Goal: Task Accomplishment & Management: Manage account settings

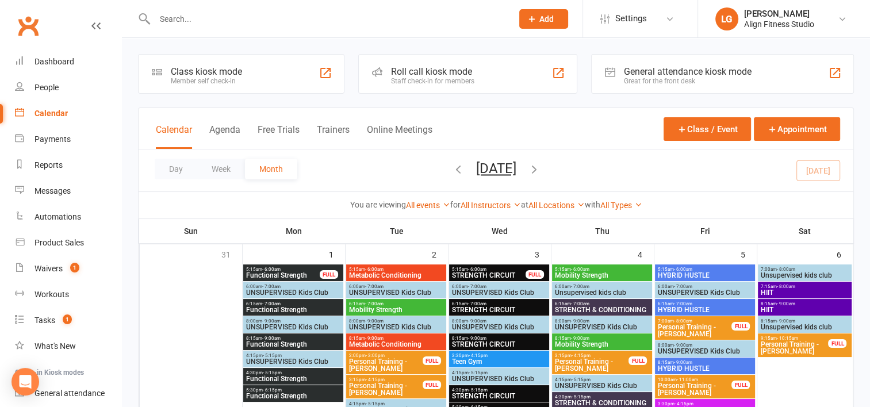
drag, startPoint x: 0, startPoint y: 0, endPoint x: 202, endPoint y: 20, distance: 202.9
click at [202, 20] on input "text" at bounding box center [327, 19] width 353 height 16
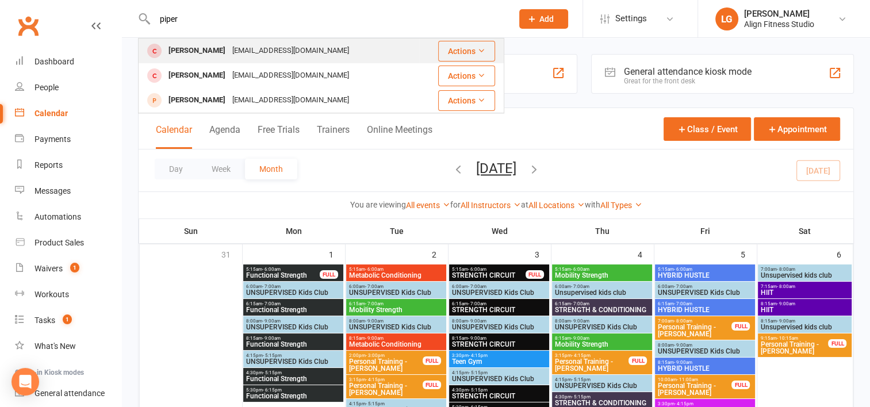
type input "piper"
click at [329, 49] on div "[PERSON_NAME] [EMAIL_ADDRESS][DOMAIN_NAME]" at bounding box center [279, 51] width 280 height 24
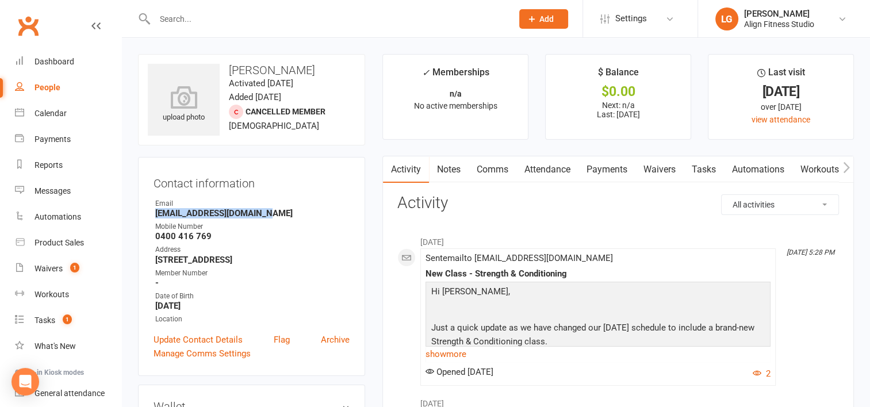
drag, startPoint x: 275, startPoint y: 216, endPoint x: 151, endPoint y: 215, distance: 123.7
click at [151, 215] on div "Contact information Owner Email [EMAIL_ADDRESS][DOMAIN_NAME] Mobile Number [PHO…" at bounding box center [251, 266] width 227 height 219
drag, startPoint x: 151, startPoint y: 215, endPoint x: 171, endPoint y: 213, distance: 20.3
copy strong "[EMAIL_ADDRESS][DOMAIN_NAME]"
click at [648, 28] on link "Settings" at bounding box center [641, 19] width 80 height 26
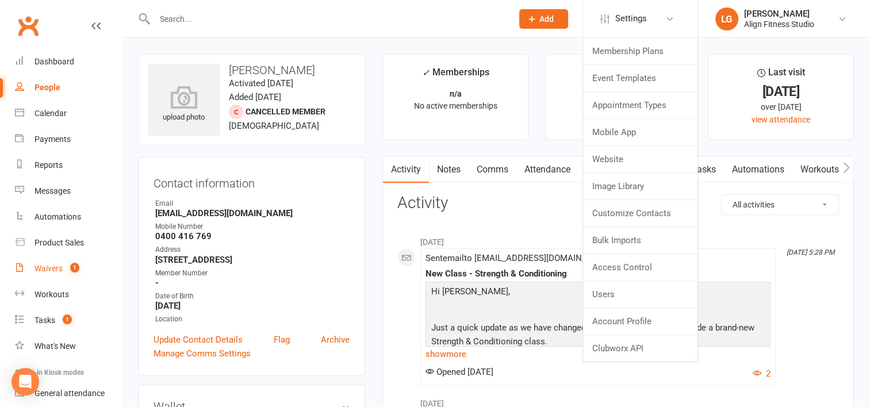
click at [58, 274] on link "Waivers 1" at bounding box center [68, 269] width 106 height 26
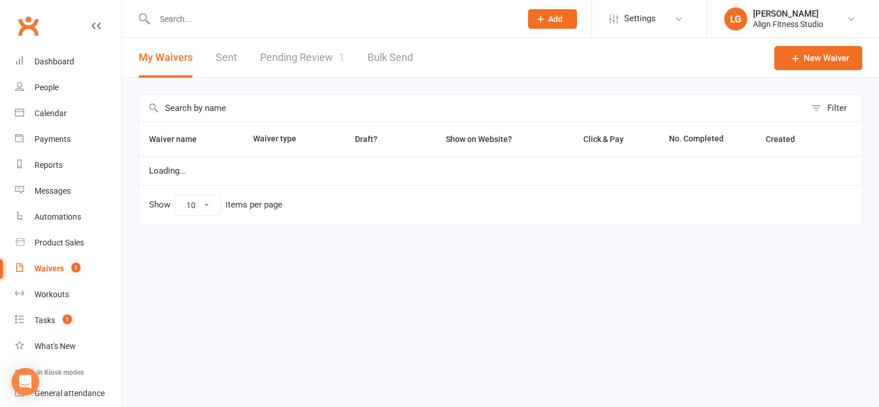
select select "100"
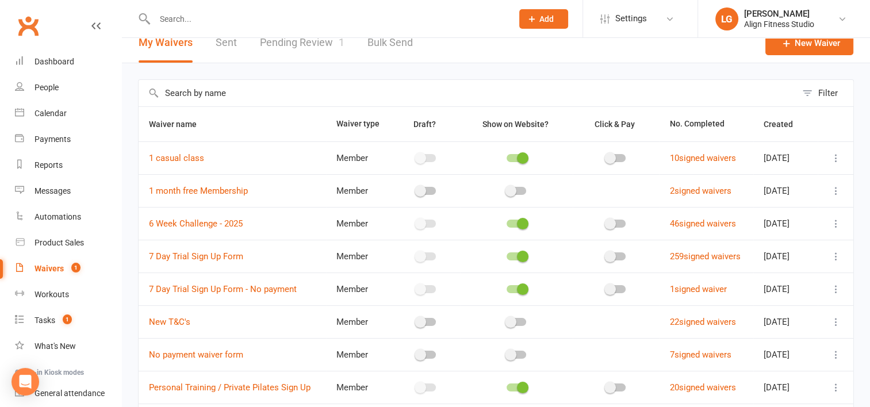
scroll to position [16, 0]
click at [835, 188] on icon at bounding box center [837, 191] width 12 height 12
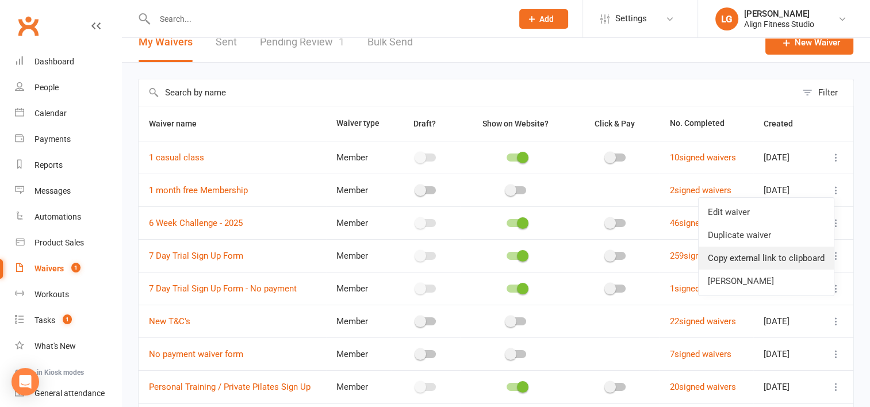
click at [746, 255] on link "Copy external link to clipboard" at bounding box center [766, 258] width 135 height 23
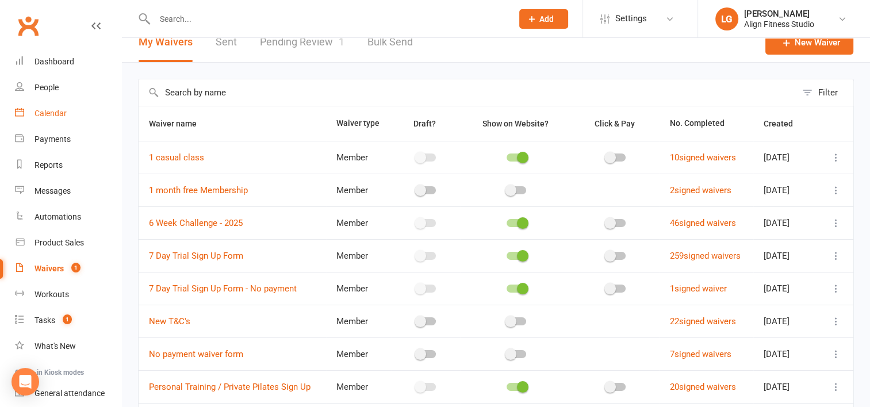
click at [44, 106] on link "Calendar" at bounding box center [68, 114] width 106 height 26
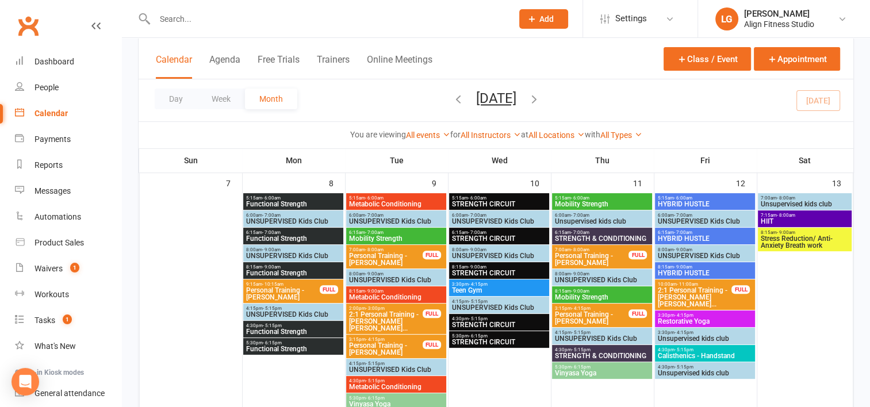
scroll to position [277, 0]
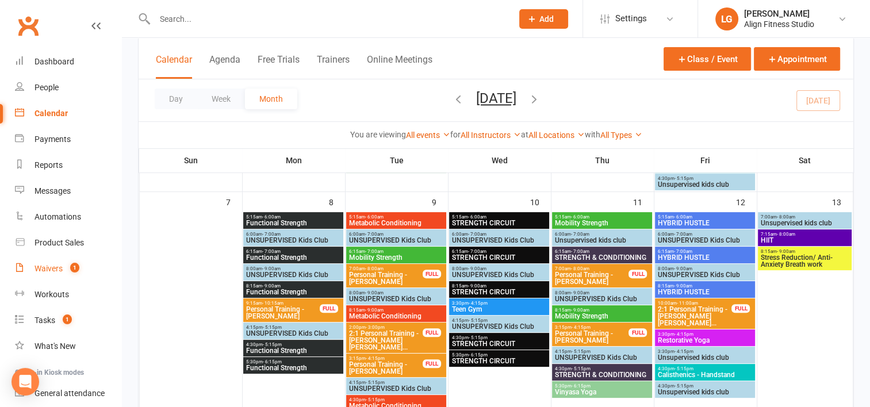
click at [51, 269] on div "Waivers" at bounding box center [49, 268] width 28 height 9
select select "100"
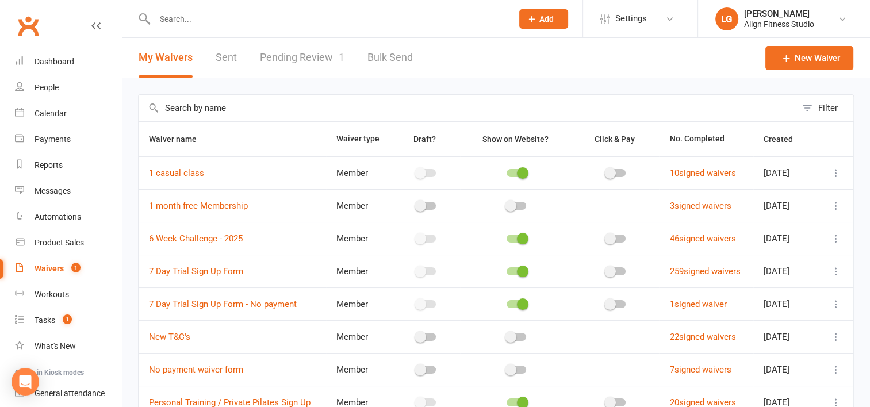
click at [307, 53] on link "Pending Review 1" at bounding box center [302, 58] width 85 height 40
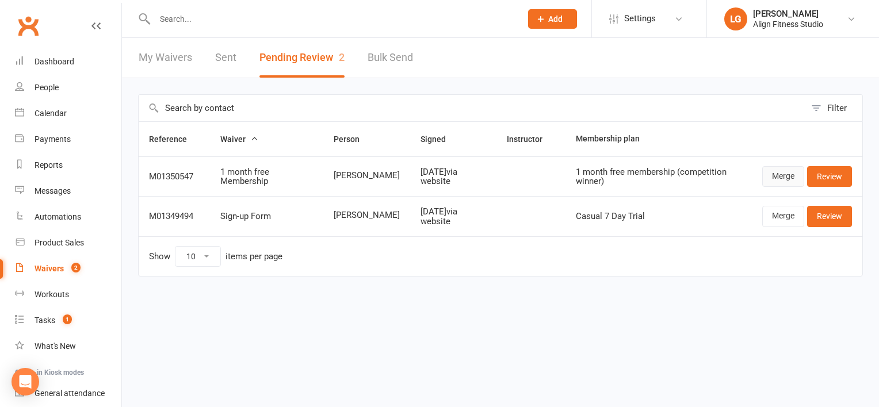
click at [785, 175] on link "Merge" at bounding box center [783, 176] width 42 height 21
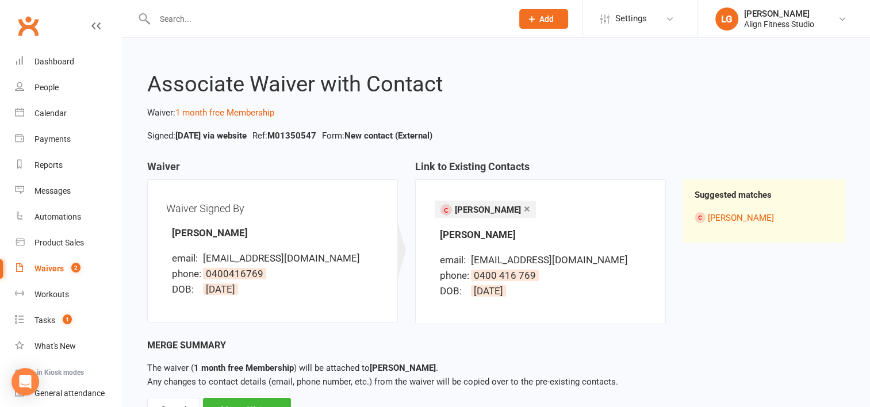
scroll to position [49, 0]
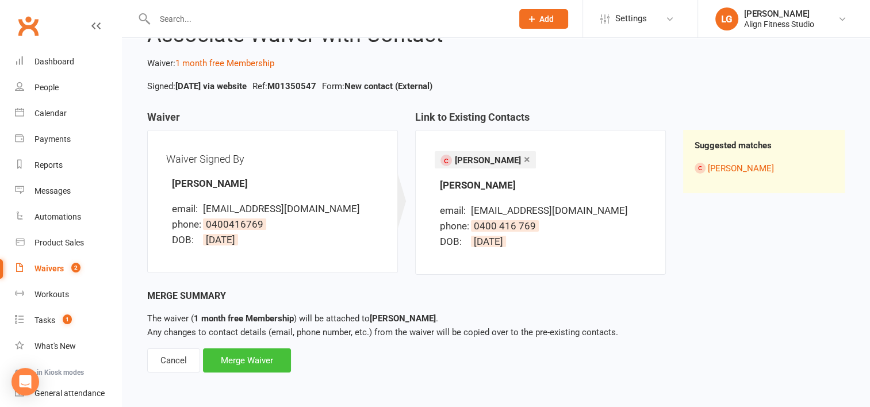
click at [259, 361] on div "Merge Waiver" at bounding box center [247, 361] width 88 height 24
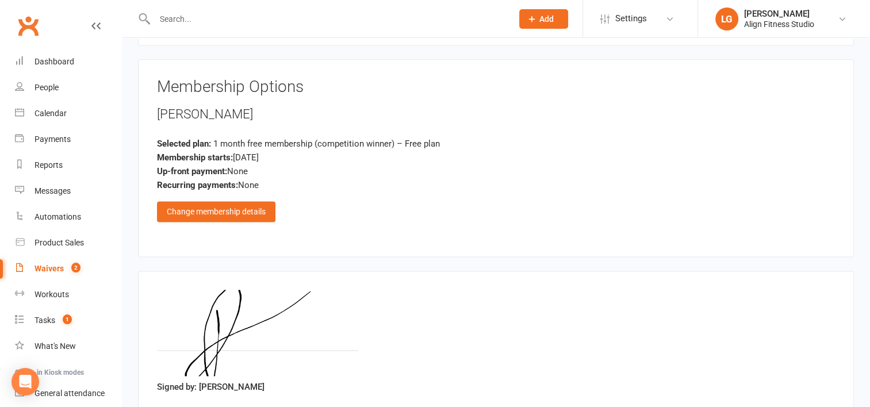
scroll to position [1523, 0]
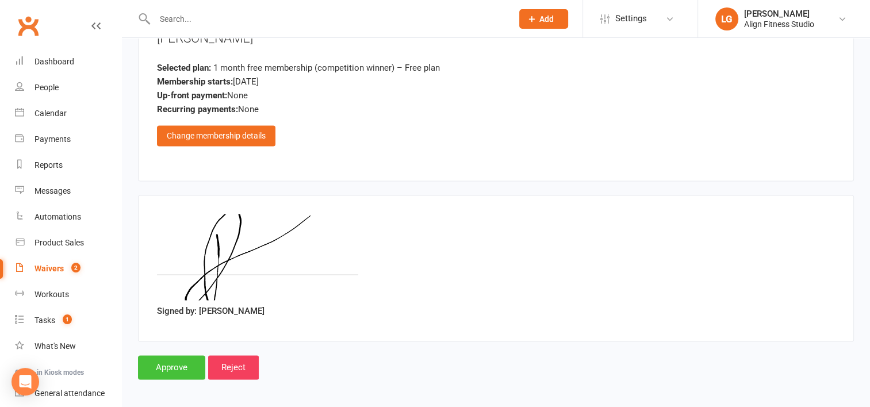
click at [172, 360] on input "Approve" at bounding box center [171, 368] width 67 height 24
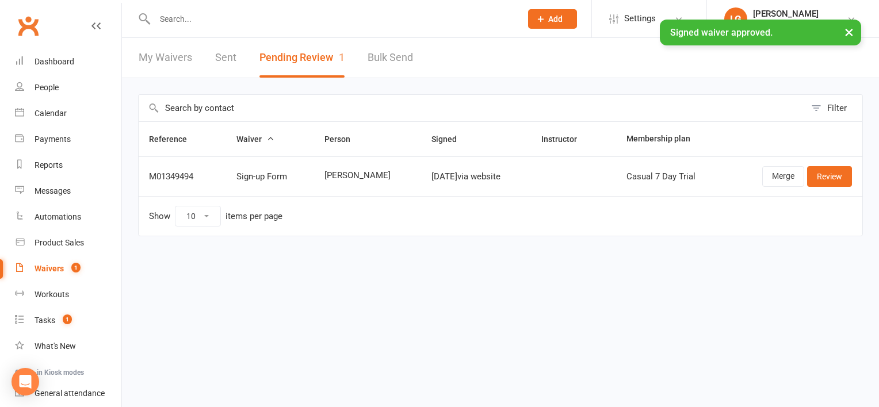
click at [209, 20] on div "× Signed waiver approved." at bounding box center [432, 20] width 864 height 0
click at [204, 12] on input "text" at bounding box center [332, 19] width 362 height 16
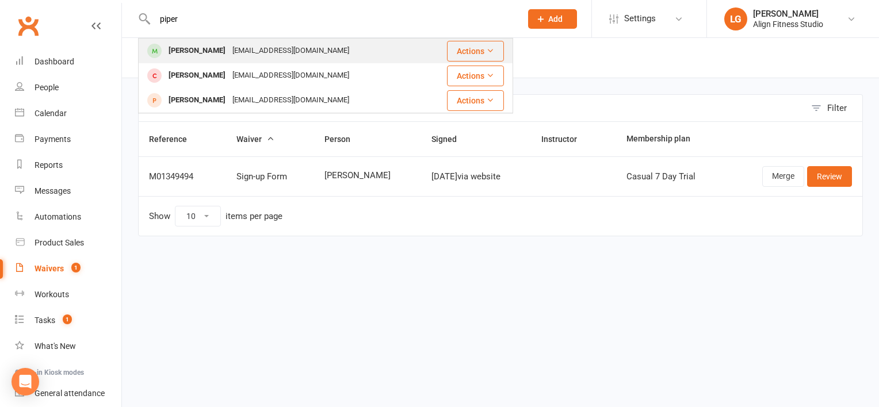
type input "piper"
click at [209, 45] on div "[PERSON_NAME]" at bounding box center [197, 51] width 64 height 17
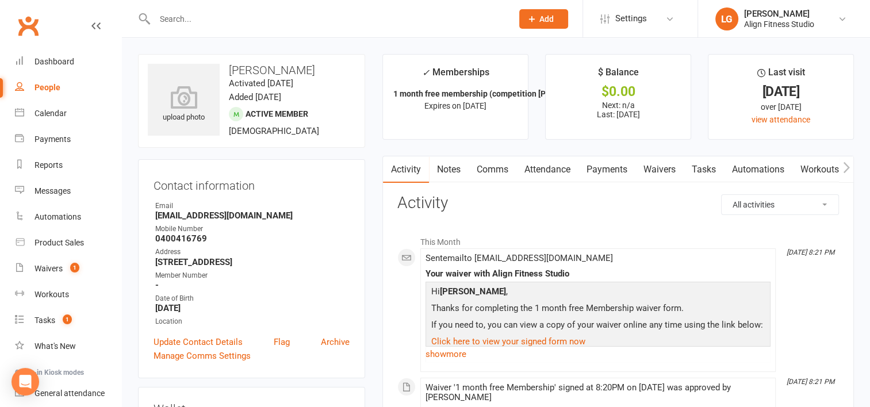
click at [845, 164] on icon "button" at bounding box center [846, 168] width 7 height 12
click at [801, 167] on link "Mobile App" at bounding box center [792, 169] width 62 height 26
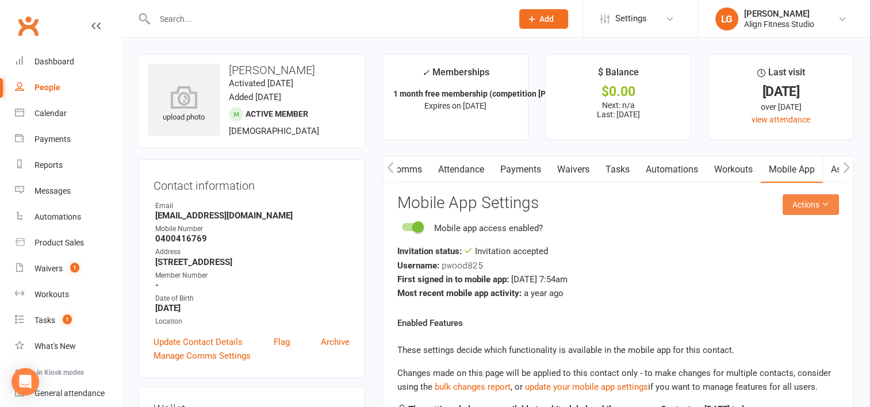
click at [808, 203] on button "Actions" at bounding box center [811, 204] width 56 height 21
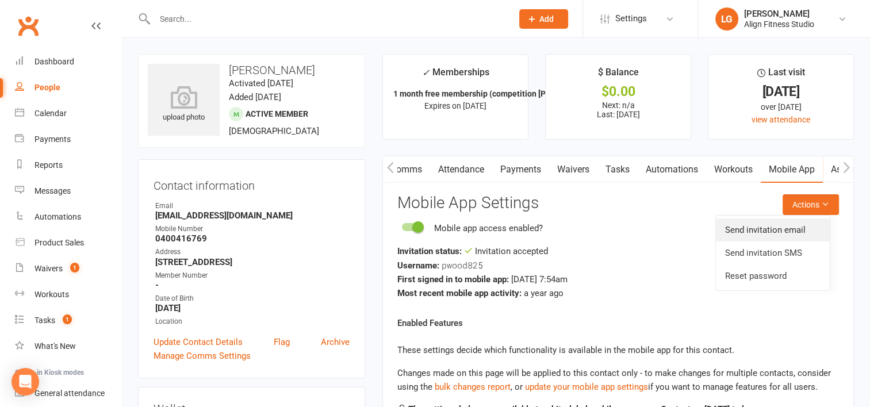
click at [757, 231] on link "Send invitation email" at bounding box center [773, 230] width 114 height 23
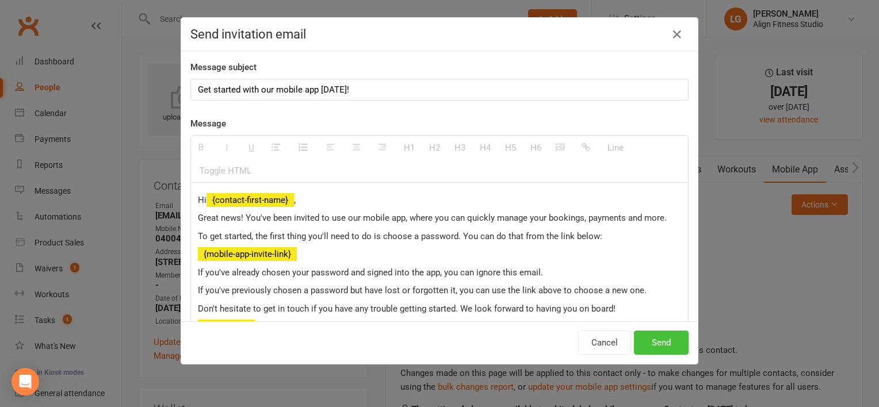
click at [644, 333] on button "Send" at bounding box center [661, 343] width 55 height 24
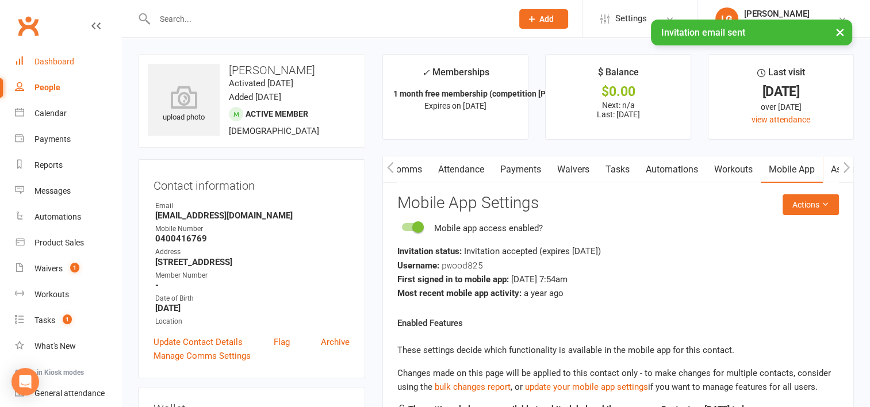
click at [44, 62] on div "Dashboard" at bounding box center [55, 61] width 40 height 9
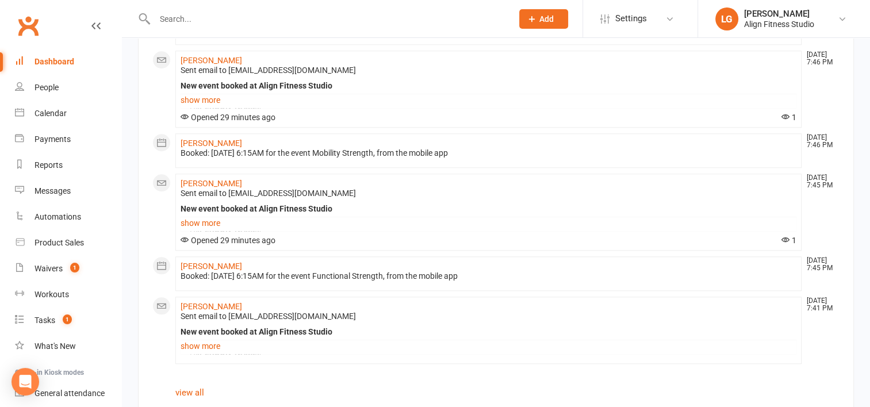
scroll to position [983, 0]
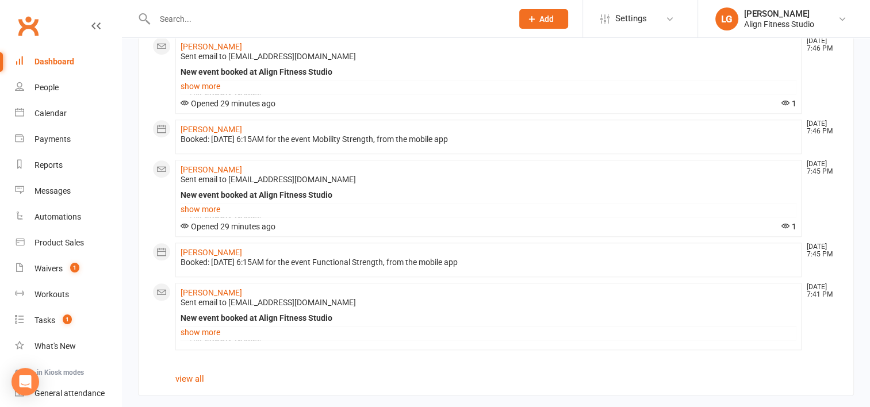
click at [59, 63] on div "Dashboard" at bounding box center [55, 61] width 40 height 9
click at [58, 117] on div "Calendar" at bounding box center [51, 113] width 32 height 9
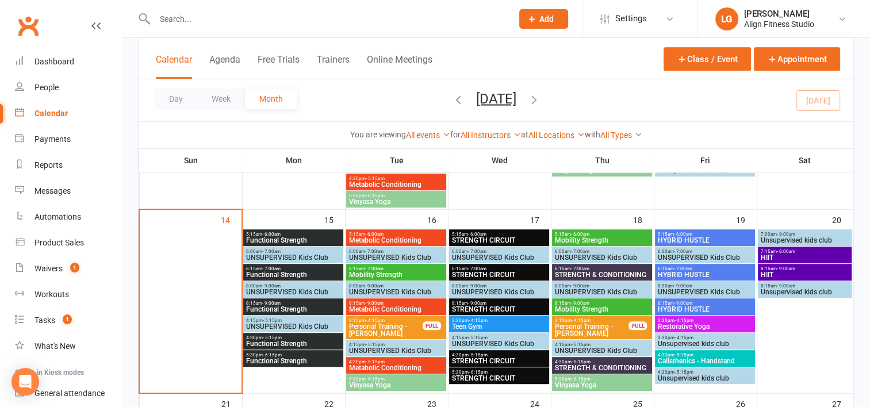
scroll to position [497, 0]
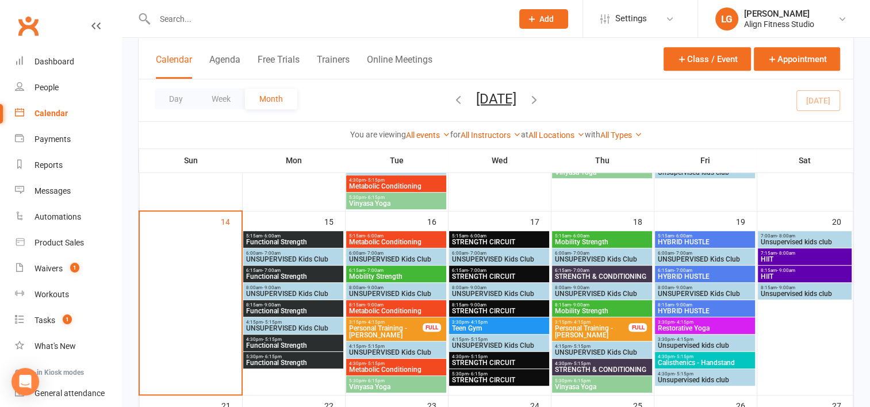
click at [264, 273] on span "Functional Strength" at bounding box center [294, 276] width 96 height 7
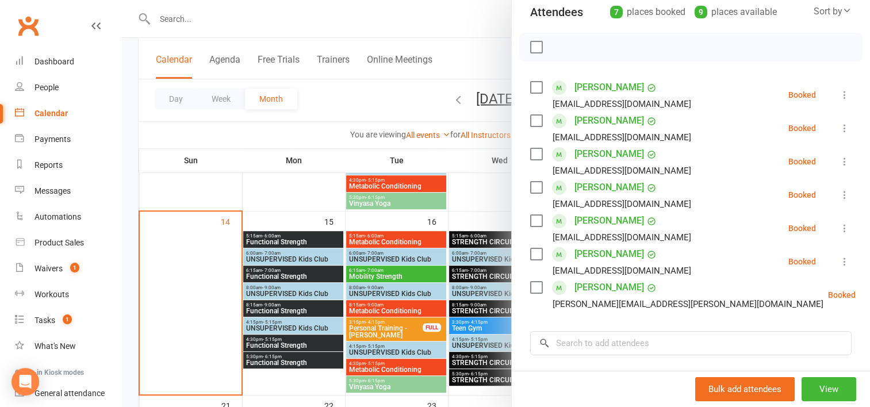
scroll to position [136, 0]
click at [267, 243] on div at bounding box center [496, 203] width 749 height 407
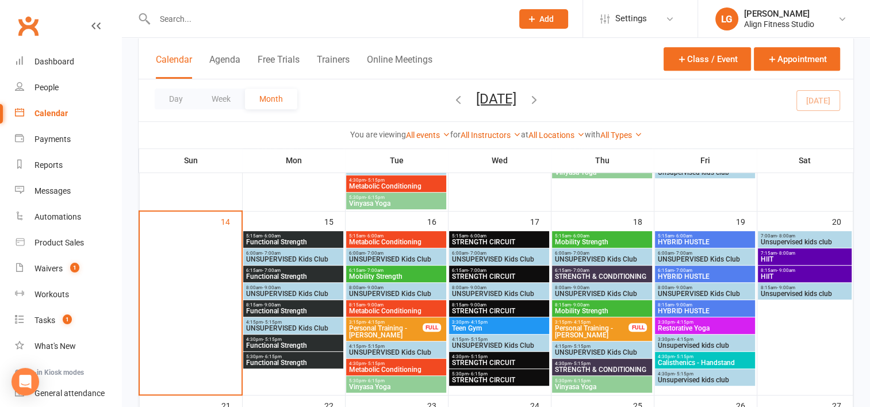
click at [267, 243] on span "Functional Strength" at bounding box center [294, 242] width 96 height 7
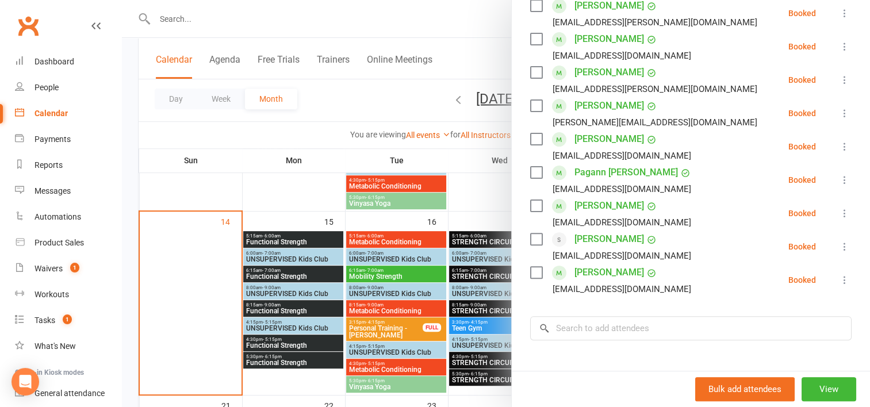
scroll to position [320, 0]
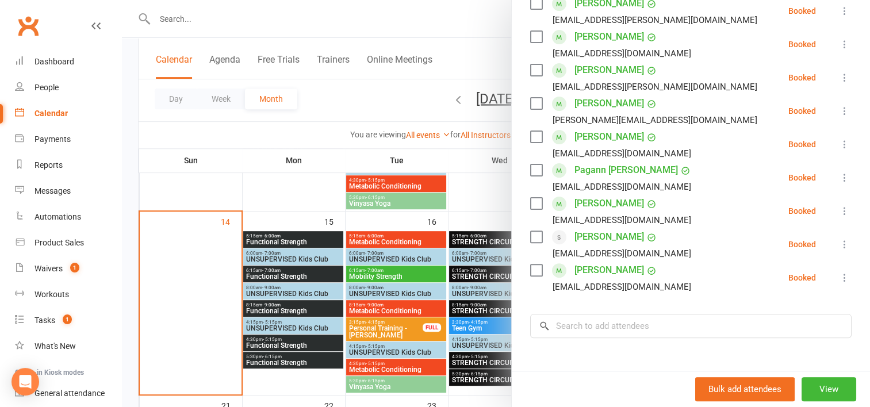
click at [274, 306] on div at bounding box center [496, 203] width 749 height 407
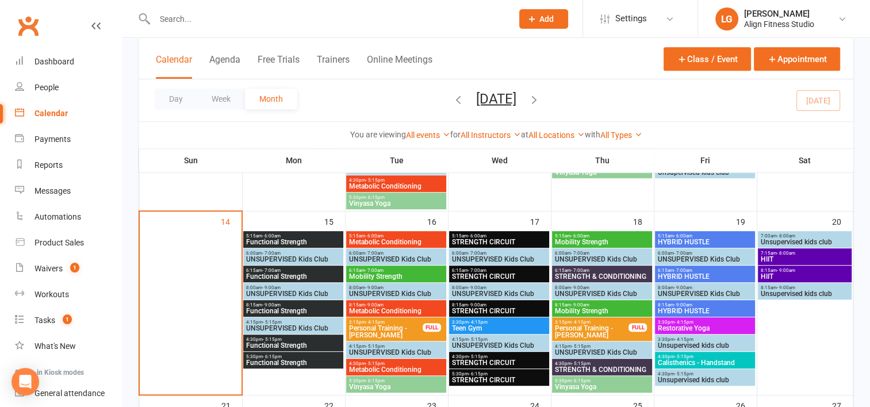
click at [274, 306] on span "- 9:00am" at bounding box center [271, 305] width 18 height 5
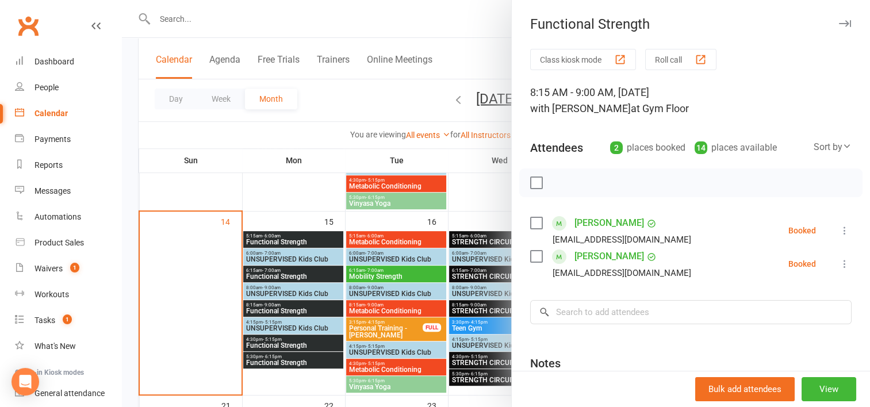
click at [268, 346] on div at bounding box center [496, 203] width 749 height 407
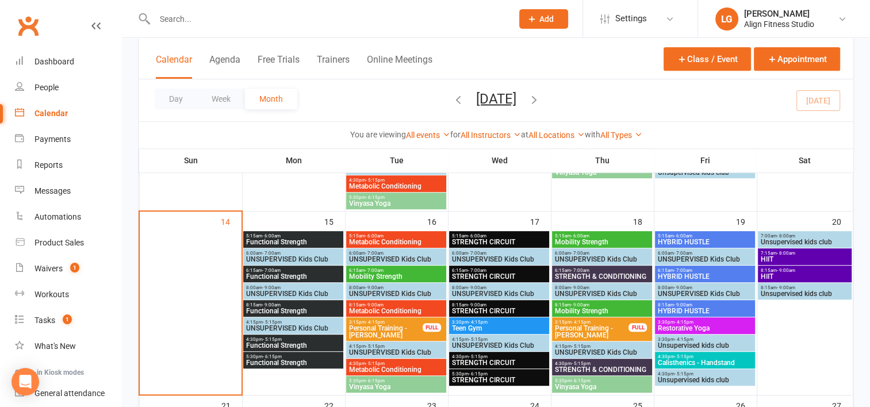
click at [268, 346] on span "Functional Strength" at bounding box center [294, 345] width 96 height 7
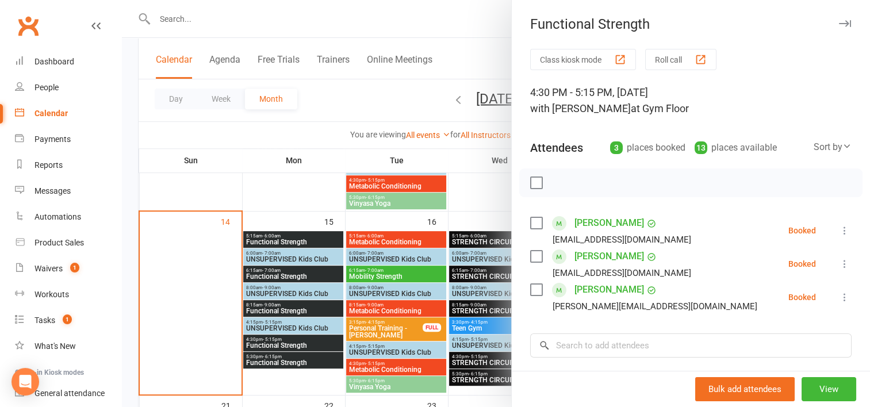
click at [276, 362] on div at bounding box center [496, 203] width 749 height 407
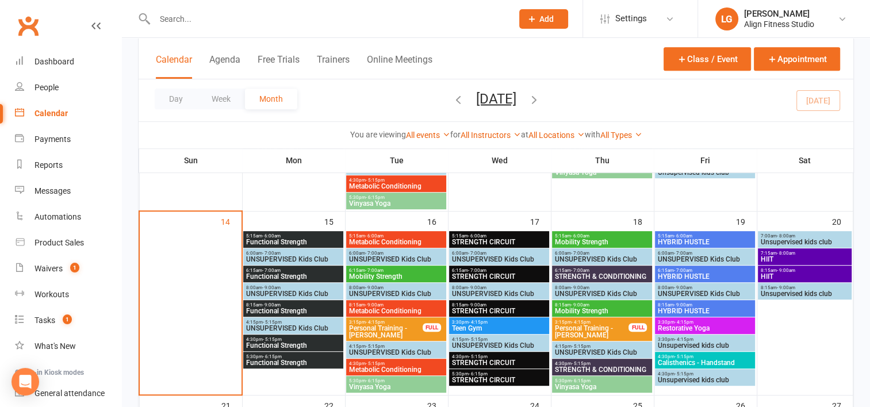
click at [276, 362] on span "Functional Strength" at bounding box center [294, 363] width 96 height 7
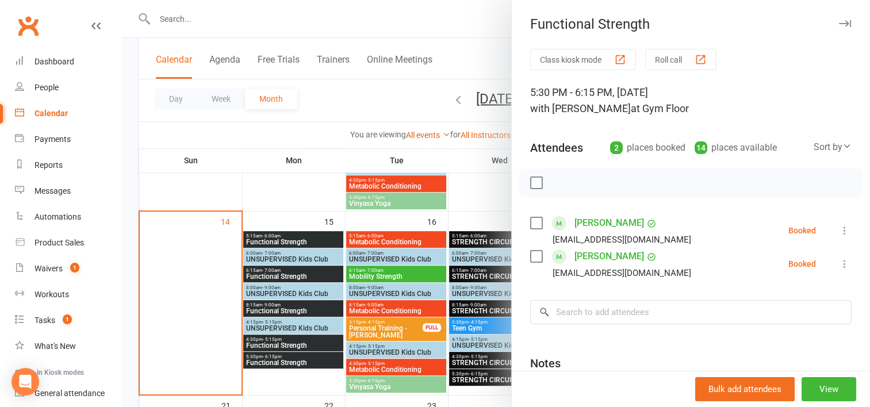
click at [484, 212] on div at bounding box center [496, 203] width 749 height 407
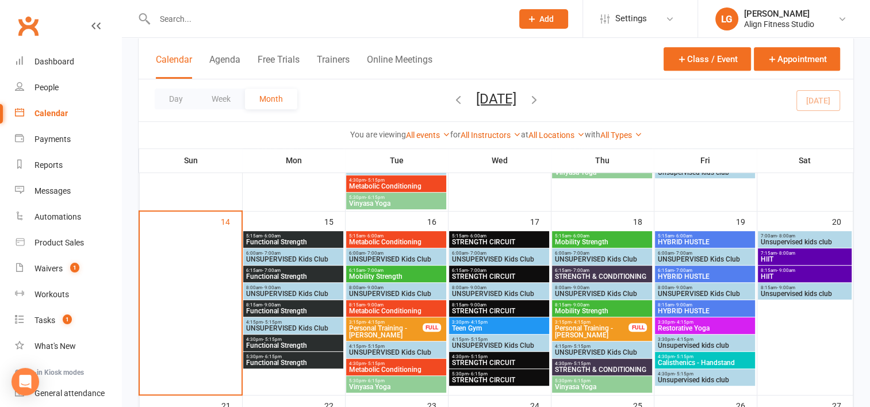
click at [610, 387] on span "Vinyasa Yoga" at bounding box center [603, 387] width 96 height 7
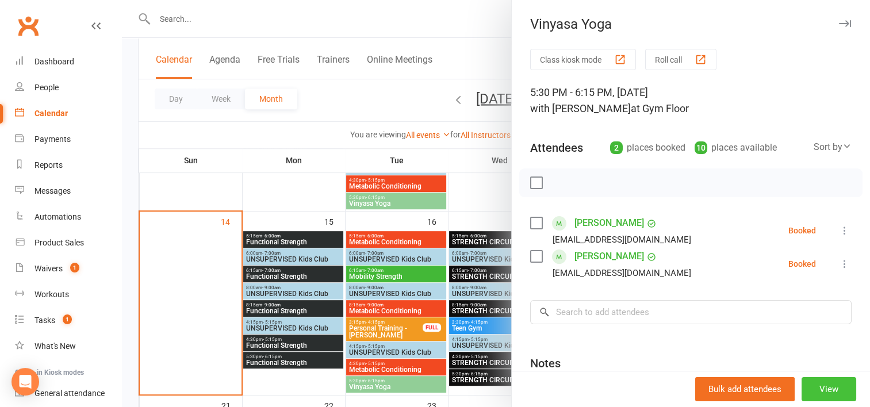
click at [802, 384] on button "View" at bounding box center [829, 389] width 55 height 24
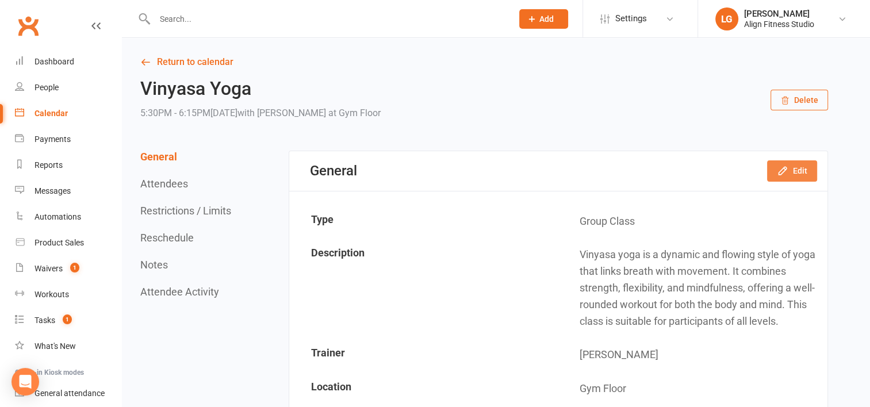
click at [802, 172] on button "Edit" at bounding box center [793, 171] width 50 height 21
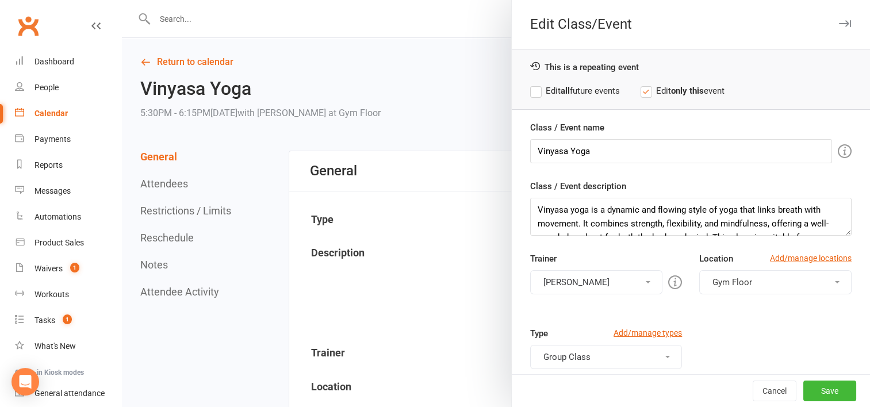
click at [604, 288] on button "[PERSON_NAME]" at bounding box center [596, 282] width 133 height 24
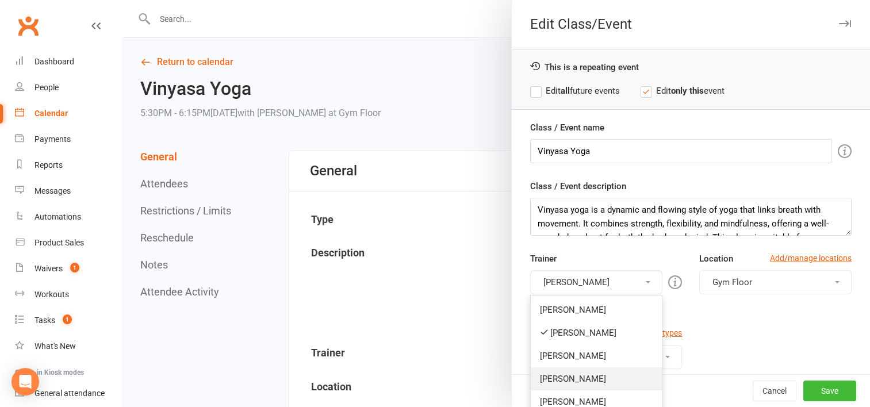
click at [568, 375] on link "[PERSON_NAME]" at bounding box center [597, 379] width 132 height 23
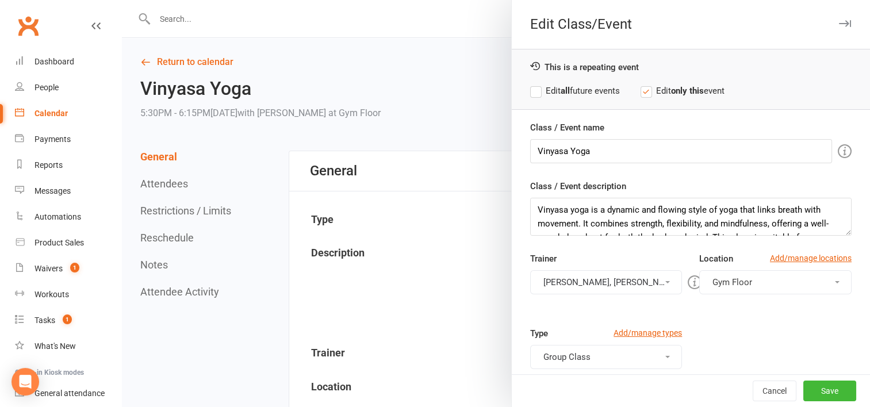
click at [562, 284] on button "[PERSON_NAME], [PERSON_NAME]" at bounding box center [606, 282] width 152 height 24
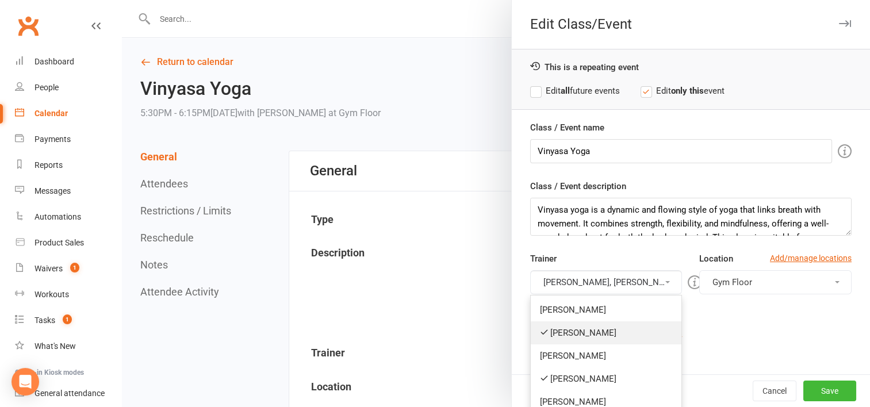
click at [559, 335] on link "[PERSON_NAME]" at bounding box center [606, 333] width 151 height 23
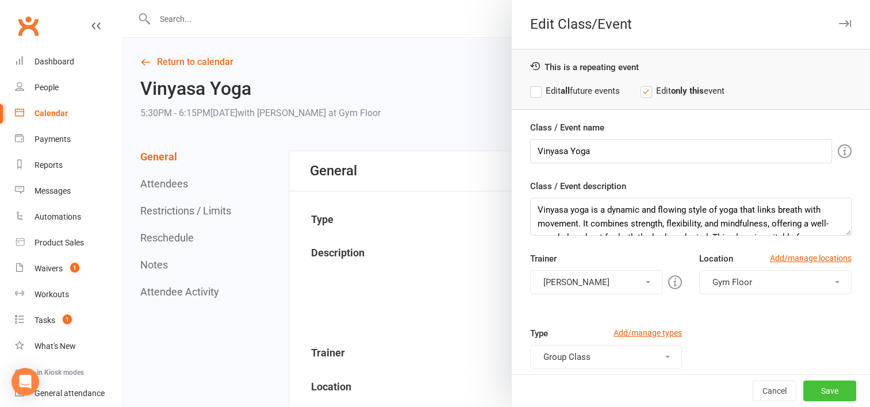
click at [819, 385] on button "Save" at bounding box center [830, 391] width 53 height 21
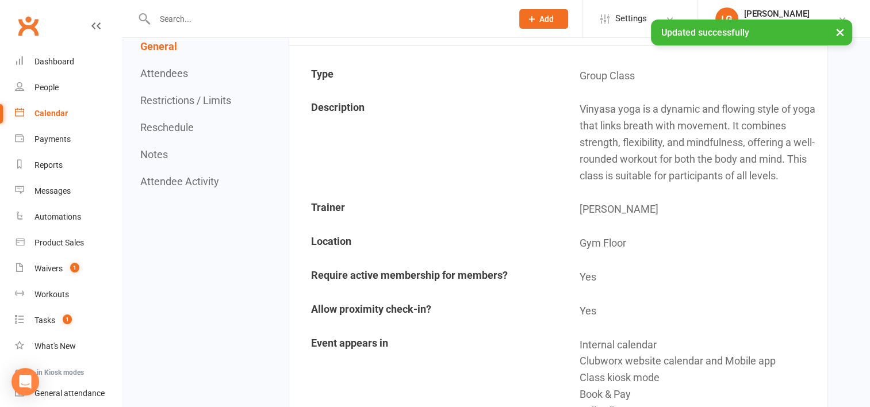
scroll to position [120, 0]
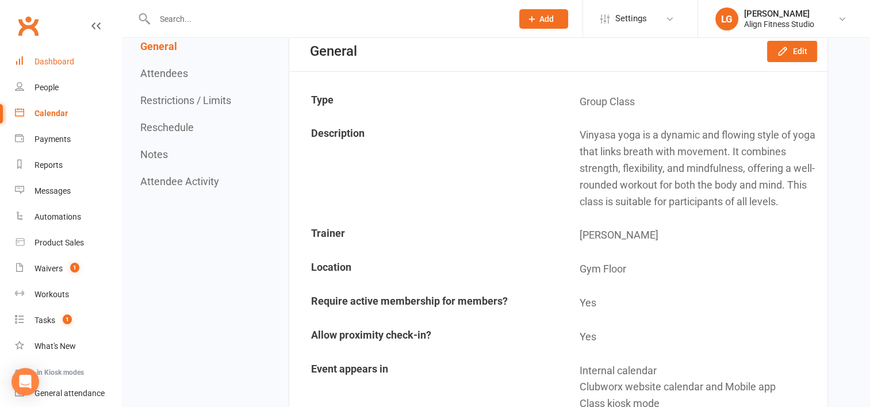
click at [43, 55] on link "Dashboard" at bounding box center [68, 62] width 106 height 26
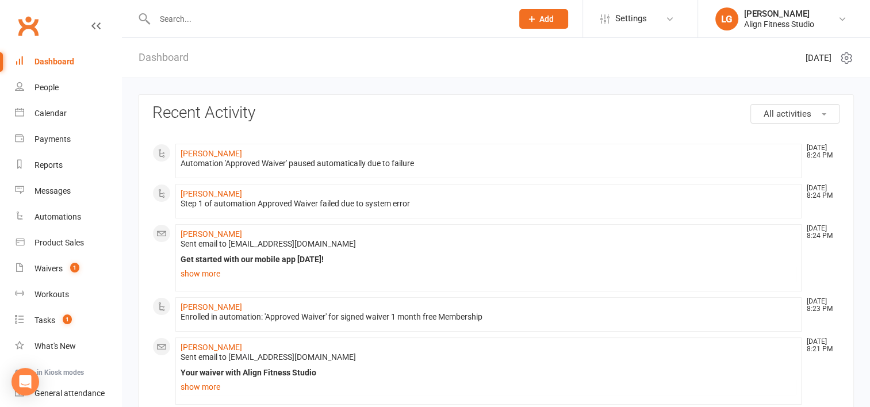
click at [192, 17] on input "text" at bounding box center [327, 19] width 353 height 16
click at [203, 156] on link "[PERSON_NAME]" at bounding box center [212, 153] width 62 height 9
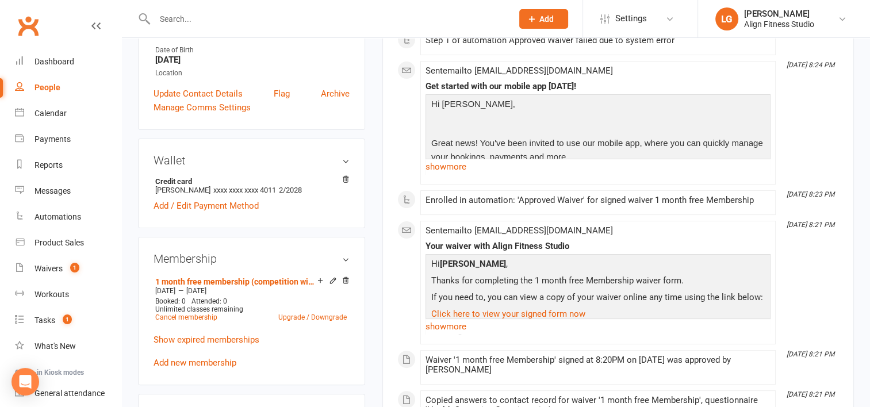
scroll to position [283, 0]
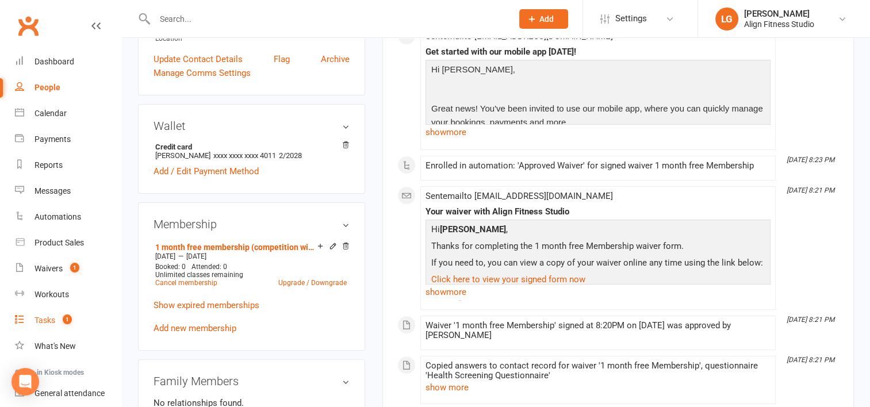
click at [62, 316] on count-badge "1" at bounding box center [64, 320] width 15 height 9
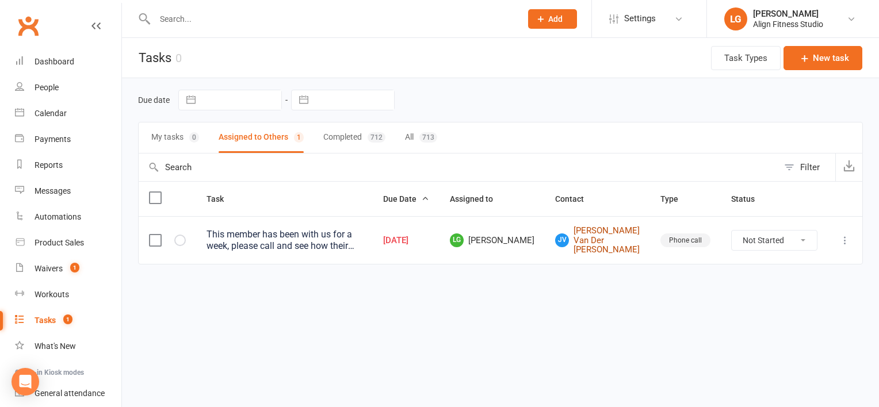
click at [619, 246] on link "[PERSON_NAME] Van Der [PERSON_NAME]" at bounding box center [597, 240] width 85 height 29
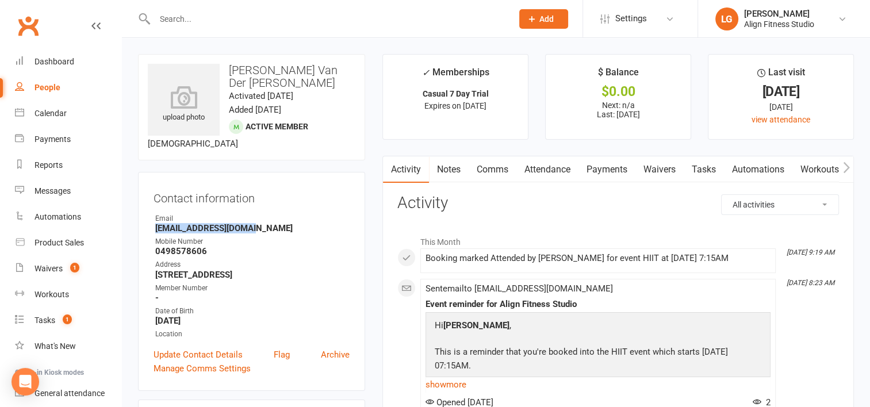
drag, startPoint x: 258, startPoint y: 212, endPoint x: 149, endPoint y: 215, distance: 108.8
click at [149, 215] on div "Contact information Owner Email [EMAIL_ADDRESS][DOMAIN_NAME] Mobile Number [PHO…" at bounding box center [251, 281] width 227 height 219
drag, startPoint x: 149, startPoint y: 215, endPoint x: 163, endPoint y: 215, distance: 14.4
copy strong "[EMAIL_ADDRESS][DOMAIN_NAME]"
